Goal: Find specific page/section

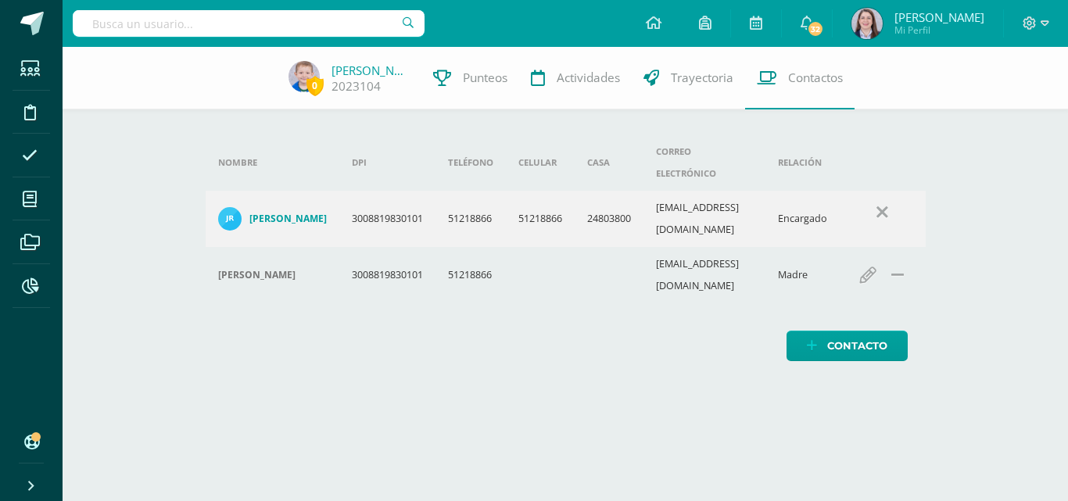
click at [346, 32] on input "text" at bounding box center [249, 23] width 352 height 27
click at [351, 381] on html "Estudiantes Disciplina Asistencia Mis cursos Archivos Reportes Soporte Ayuda Re…" at bounding box center [534, 196] width 1068 height 393
click at [191, 18] on input "jose ricardo" at bounding box center [249, 23] width 352 height 27
type input "jose ricardo"
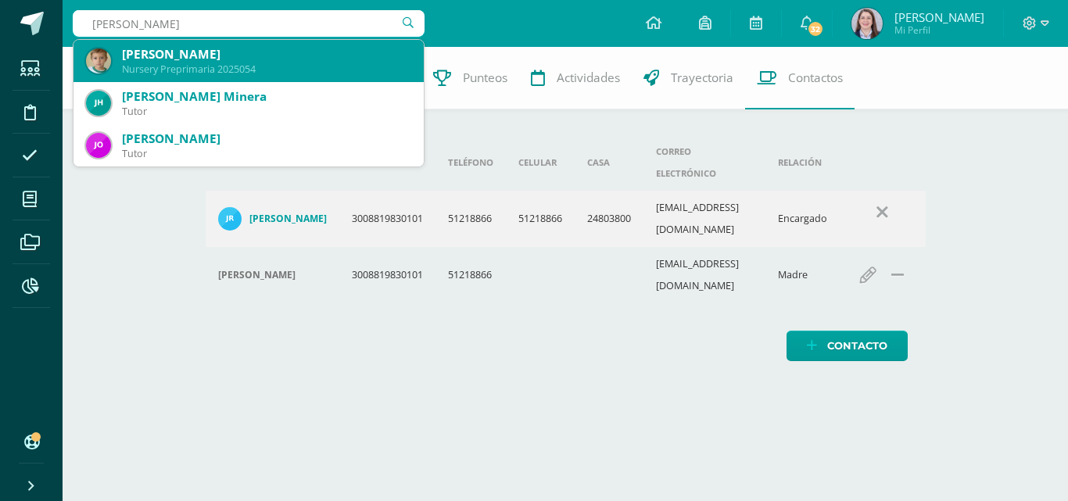
click at [222, 77] on div "José Riccardo García Blanda Nursery Preprimaria 2025054" at bounding box center [248, 61] width 325 height 42
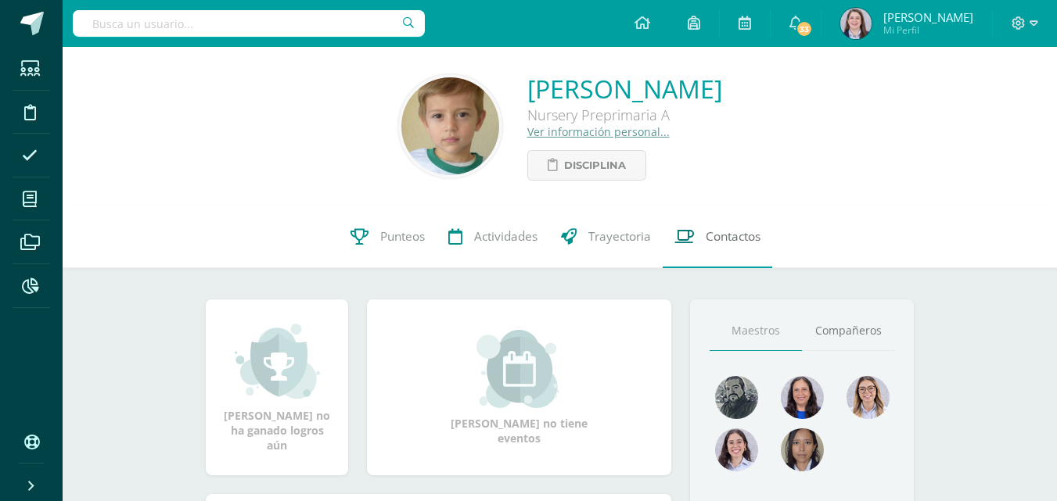
click at [719, 234] on span "Contactos" at bounding box center [732, 236] width 55 height 16
